Goal: Task Accomplishment & Management: Use online tool/utility

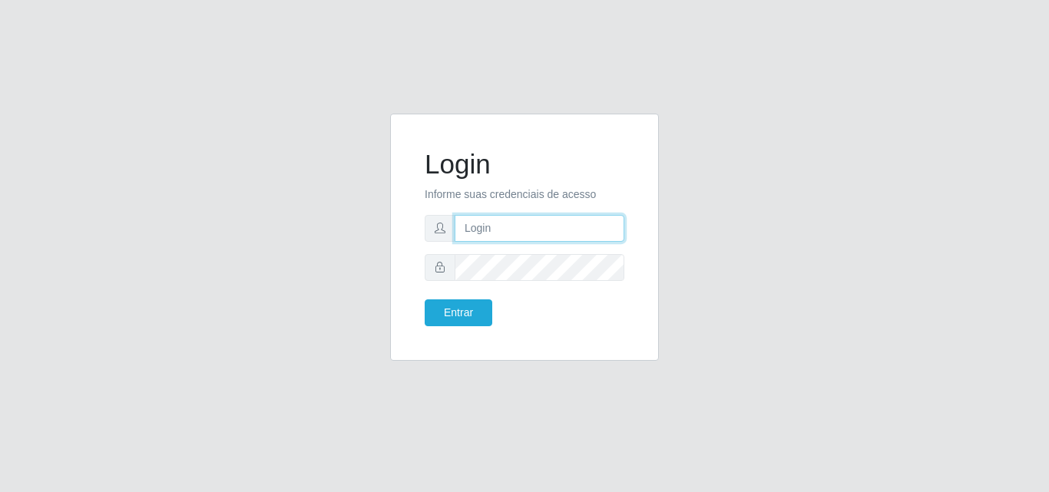
click at [474, 220] on input "text" at bounding box center [540, 228] width 170 height 27
type input "[EMAIL_ADDRESS][DOMAIN_NAME]"
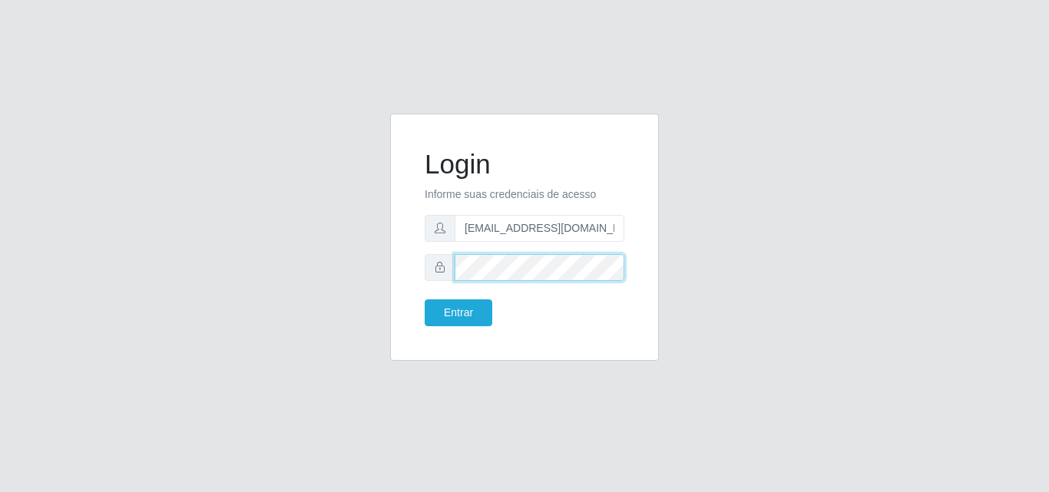
click at [425, 300] on button "Entrar" at bounding box center [459, 313] width 68 height 27
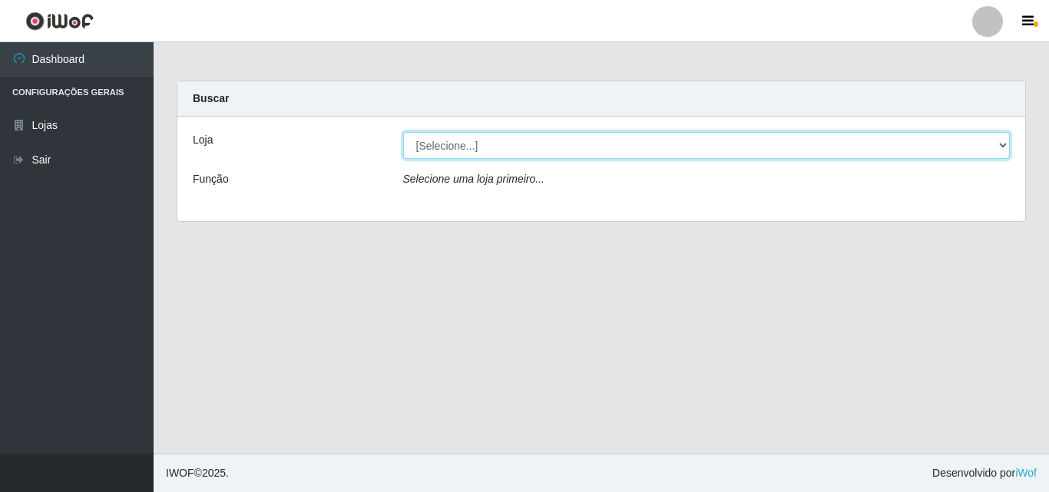
drag, startPoint x: 1009, startPoint y: 142, endPoint x: 993, endPoint y: 149, distance: 17.5
click at [1003, 146] on select "[Selecione...] Corte Fácil - Unidade Emaús" at bounding box center [706, 145] width 607 height 27
click at [403, 132] on select "[Selecione...] Corte Fácil - Unidade Emaús" at bounding box center [706, 145] width 607 height 27
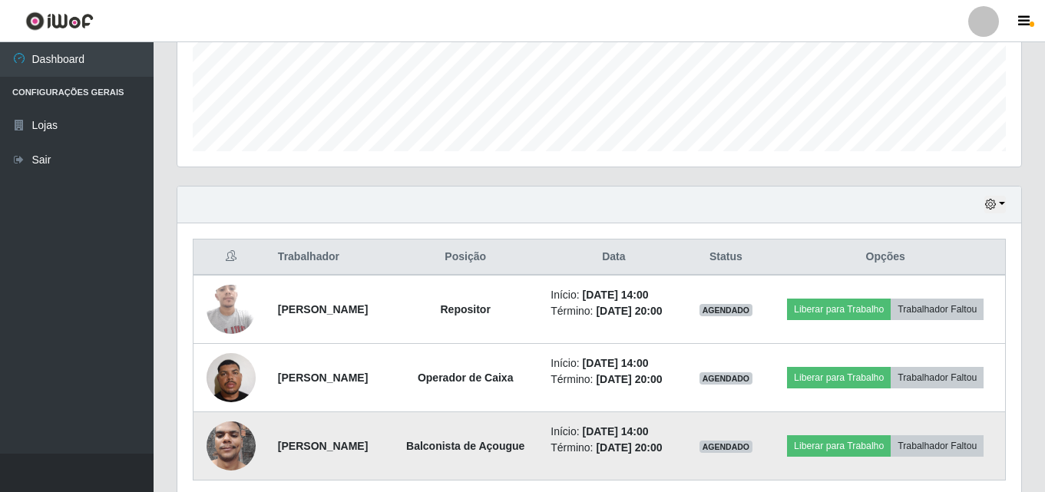
scroll to position [263, 0]
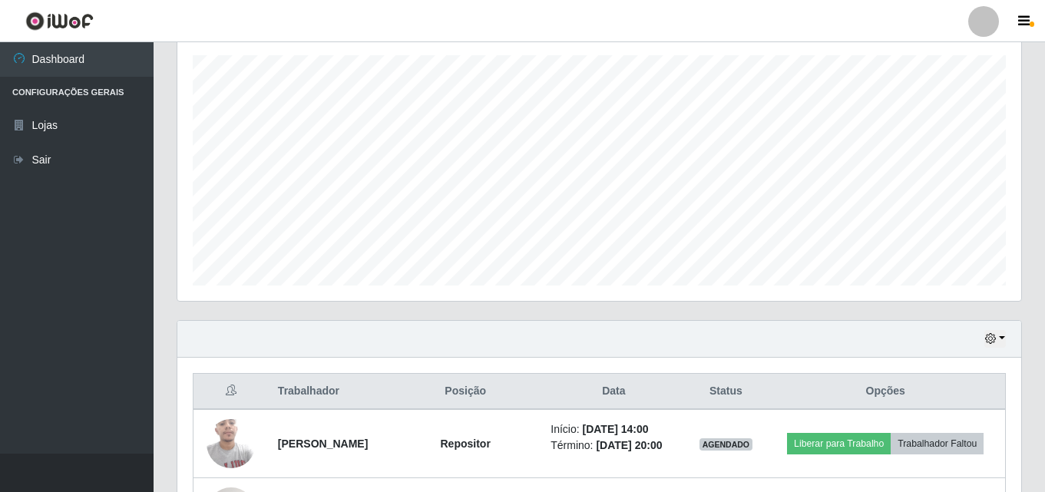
select select "[Selecione...]"
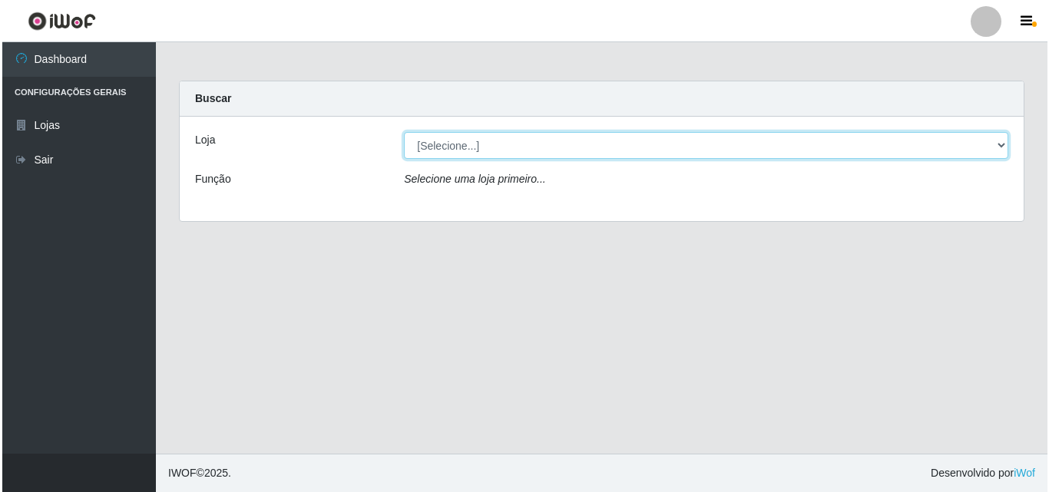
scroll to position [0, 0]
